Goal: Find specific page/section: Find specific page/section

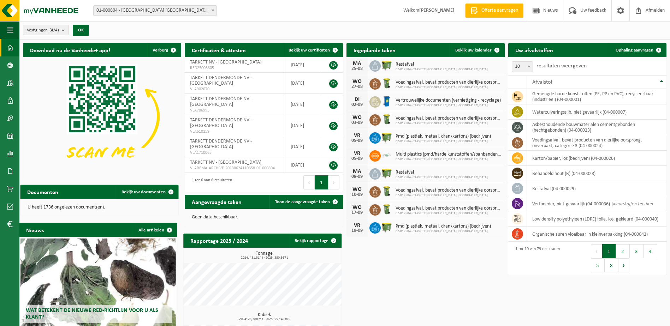
click at [166, 9] on span "01-000804 - [GEOGRAPHIC_DATA] [GEOGRAPHIC_DATA] - [GEOGRAPHIC_DATA]" at bounding box center [155, 11] width 123 height 10
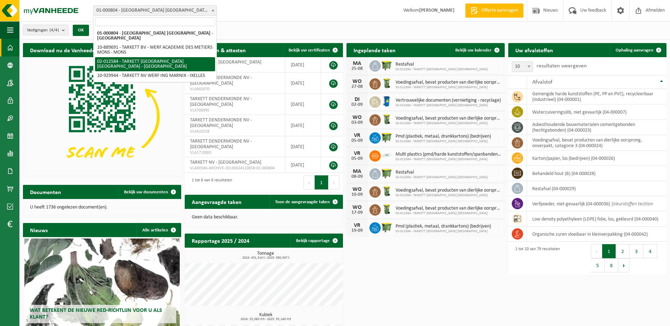
select select "2436"
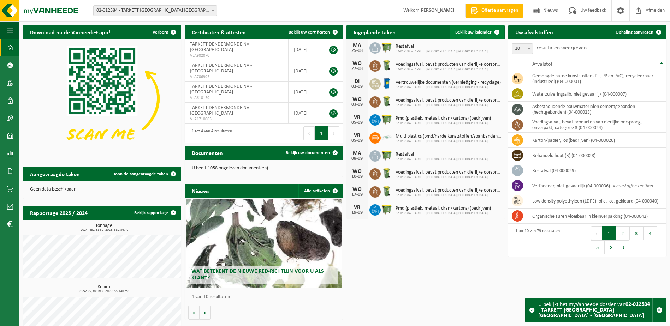
click at [477, 31] on span "Bekijk uw kalender" at bounding box center [473, 32] width 36 height 5
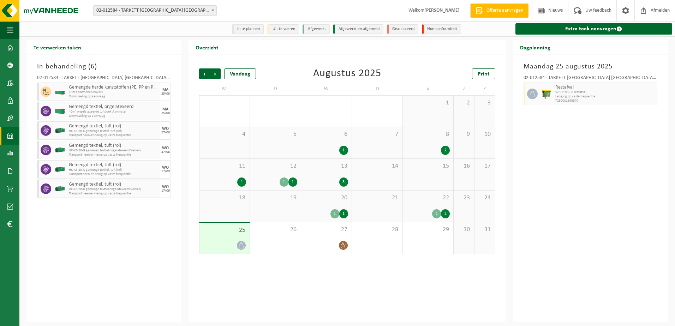
click at [299, 300] on div "Vorige Volgende Vandaag [DATE] Print M D W D V Z Z 28 1 29 30 1 2 31 1 2 3 4 5 …" at bounding box center [347, 188] width 317 height 268
